Goal: Task Accomplishment & Management: Use online tool/utility

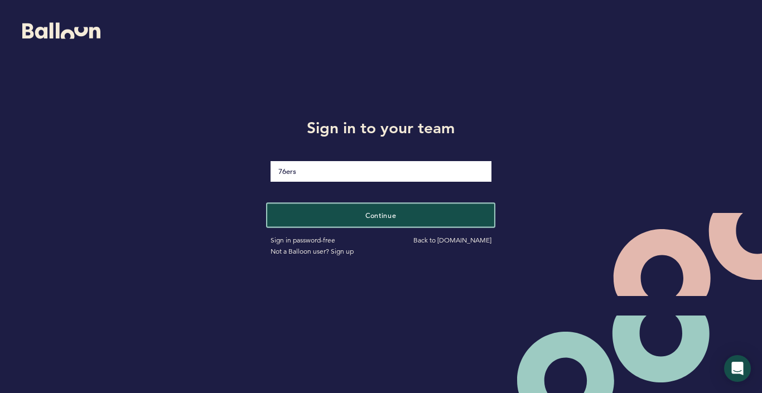
click at [357, 213] on button "Continue" at bounding box center [380, 215] width 227 height 23
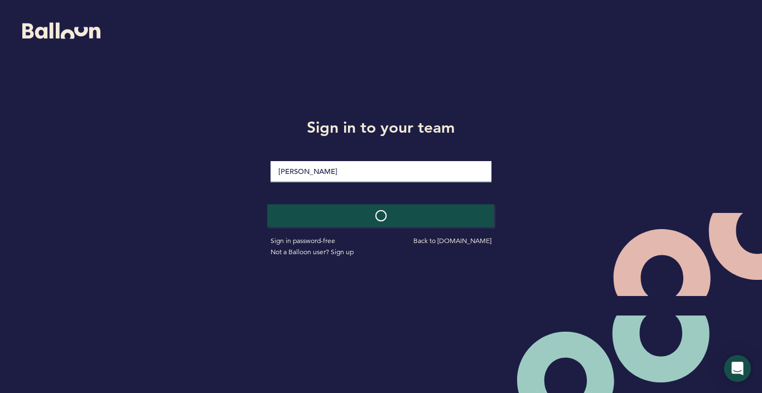
type input "Andonioni107!"
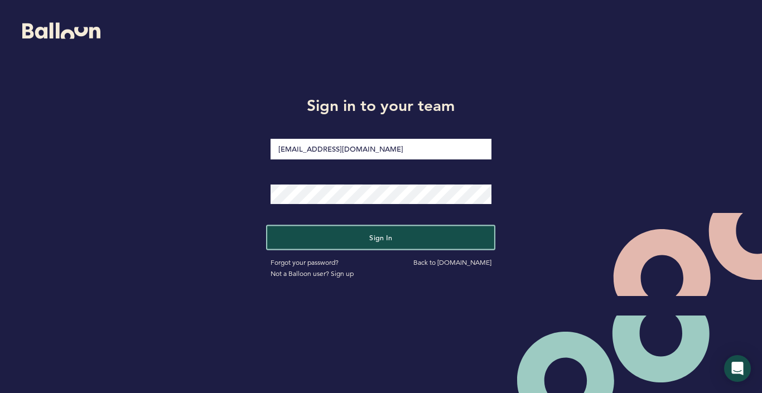
click at [360, 237] on button "Sign in" at bounding box center [380, 238] width 227 height 23
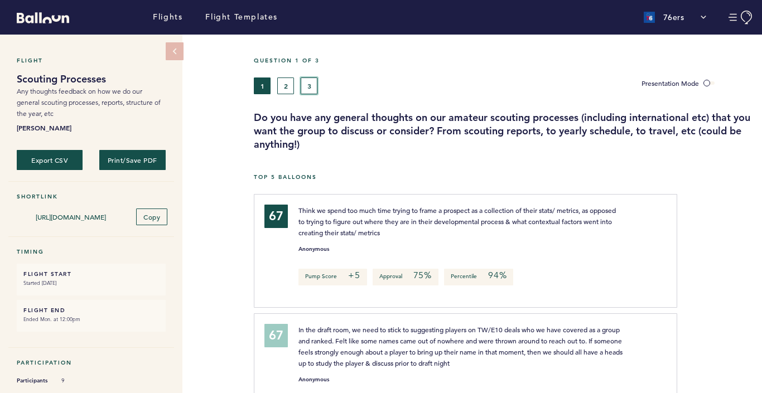
click at [305, 85] on button "3" at bounding box center [309, 86] width 17 height 17
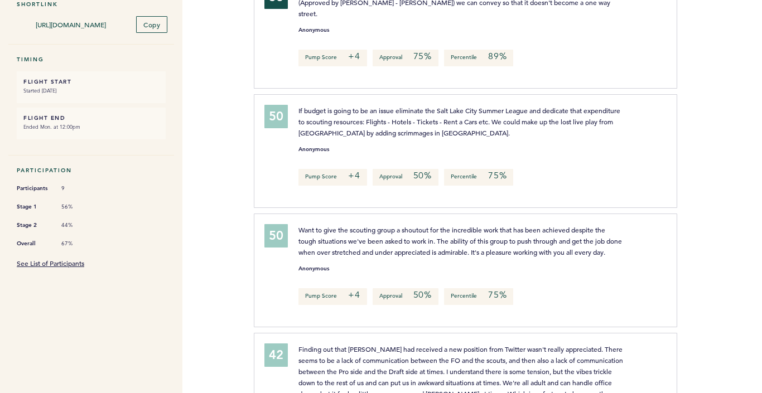
scroll to position [121, 0]
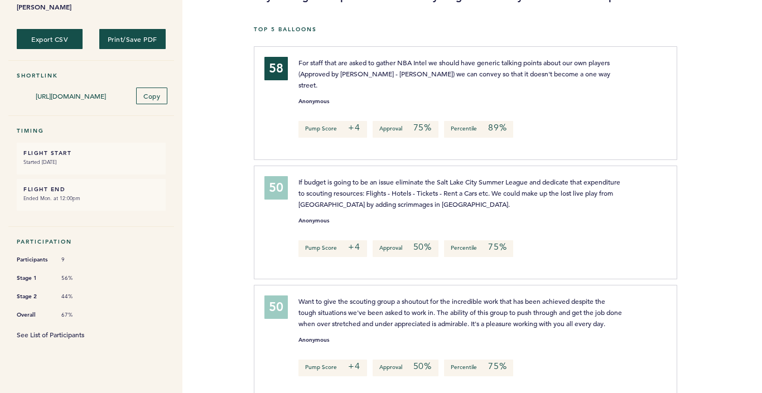
click at [57, 330] on link "See List of Participants" at bounding box center [51, 334] width 68 height 9
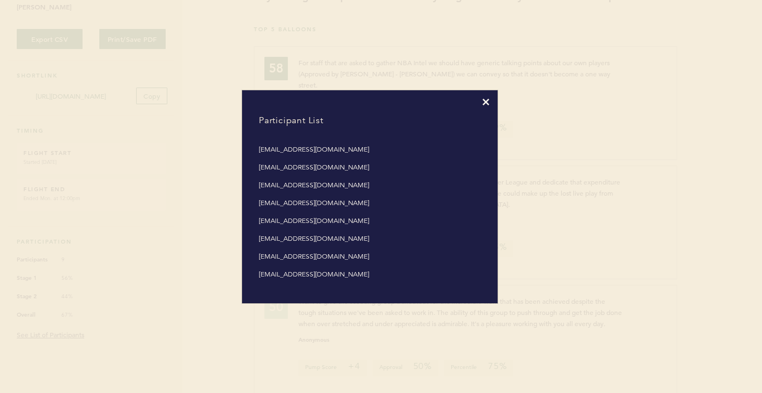
click at [483, 99] on icon at bounding box center [486, 102] width 7 height 7
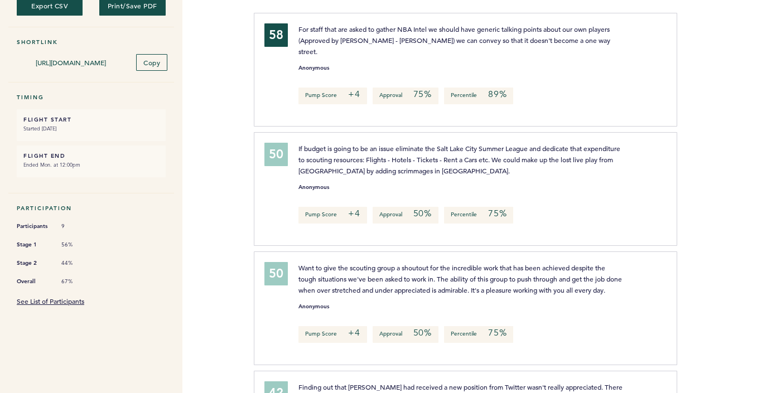
scroll to position [0, 0]
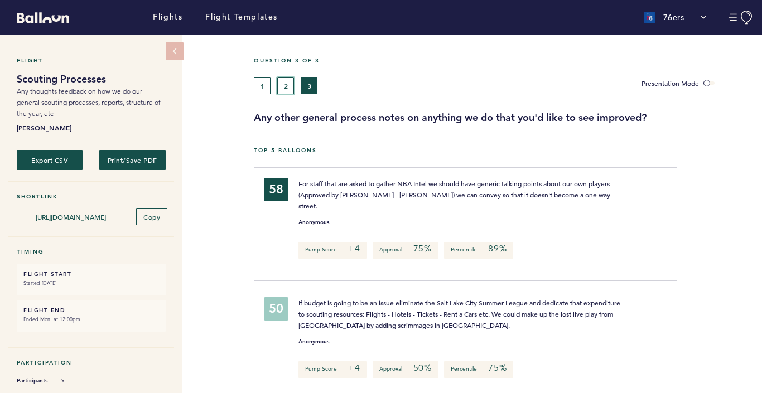
click at [287, 84] on button "2" at bounding box center [285, 86] width 17 height 17
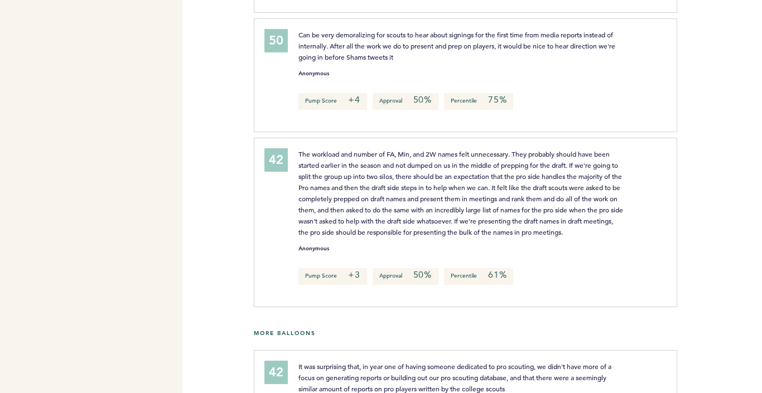
scroll to position [479, 0]
